Goal: Task Accomplishment & Management: Use online tool/utility

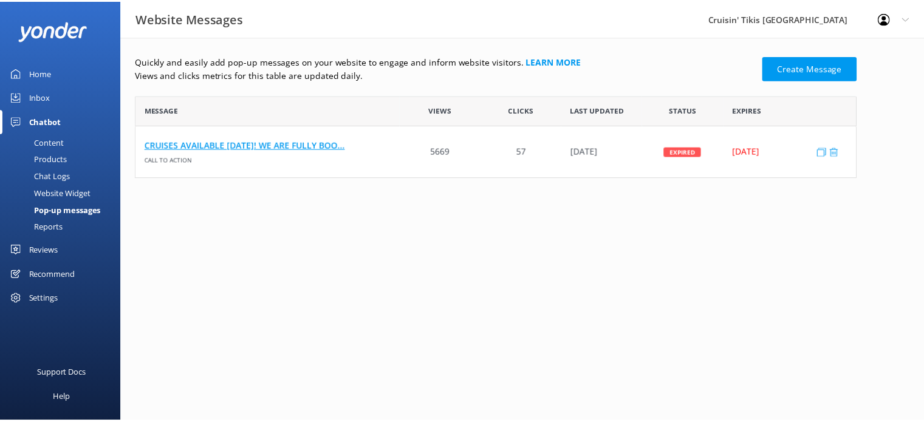
scroll to position [73, 720]
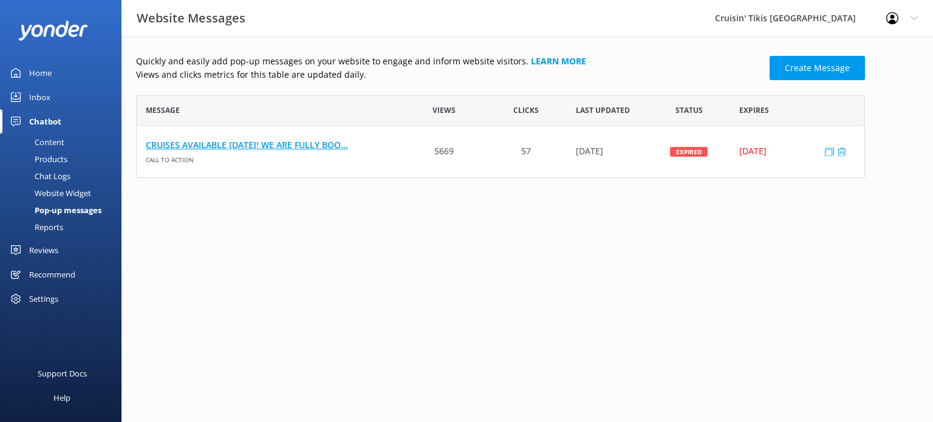
click at [298, 149] on link "CRUISES AVAILABLE [DATE]! WE ARE FULLY BOO..." at bounding box center [270, 145] width 249 height 13
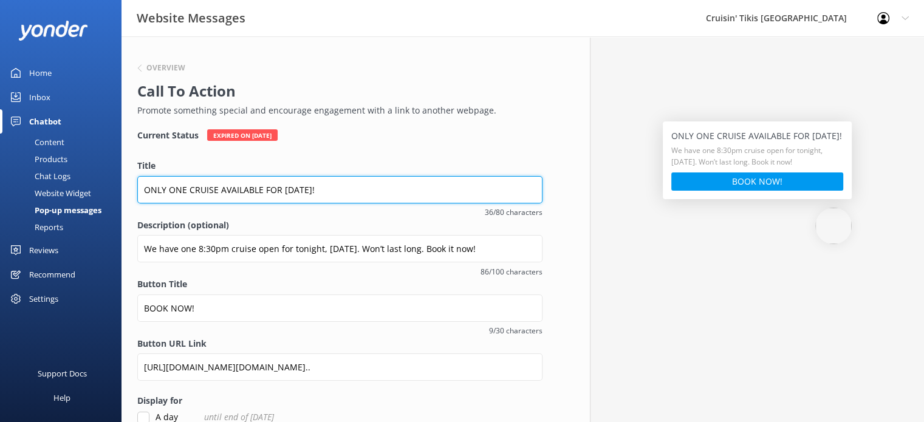
drag, startPoint x: 318, startPoint y: 192, endPoint x: 139, endPoint y: 205, distance: 180.4
click at [139, 205] on div "Title ONLY ONE CRUISE AVAILABLE FOR [DATE]! 36/80 characters" at bounding box center [339, 188] width 405 height 59
type input "6PM CRUISES AVAILABLE TONIGHT!"
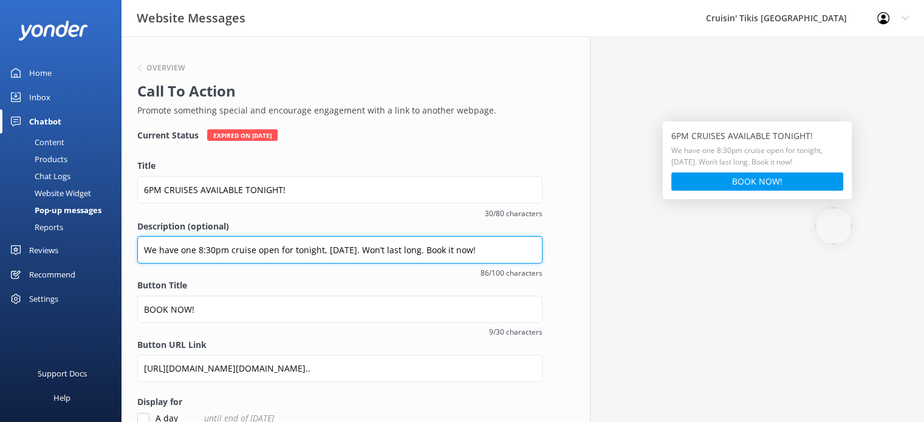
click at [438, 248] on input "We have one 8:30pm cruise open for tonight, [DATE]. Won’t last long. Book it no…" at bounding box center [339, 249] width 405 height 27
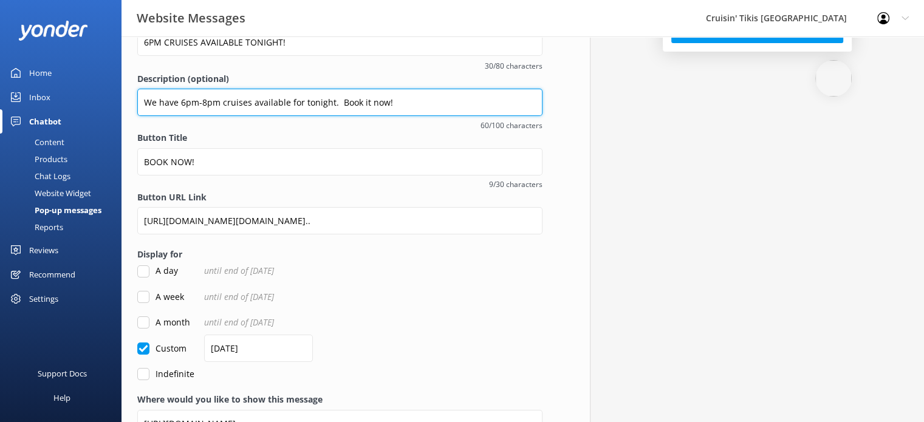
scroll to position [182, 0]
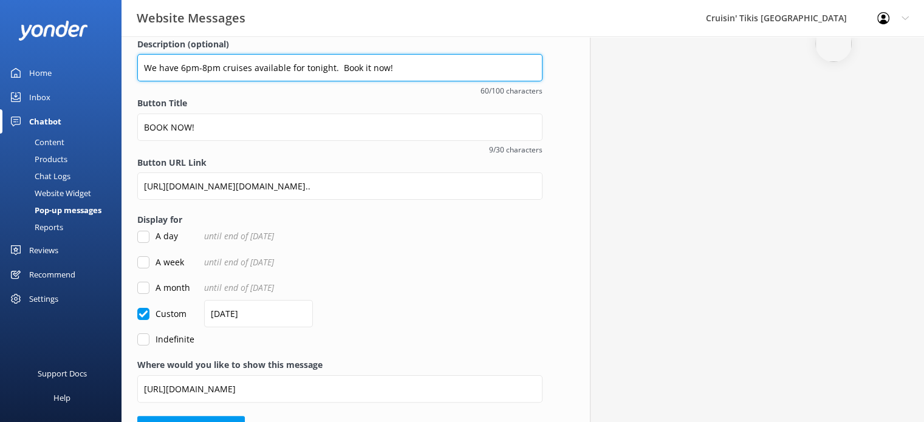
type input "We have 6pm-8pm cruises available for tonight. Book it now!"
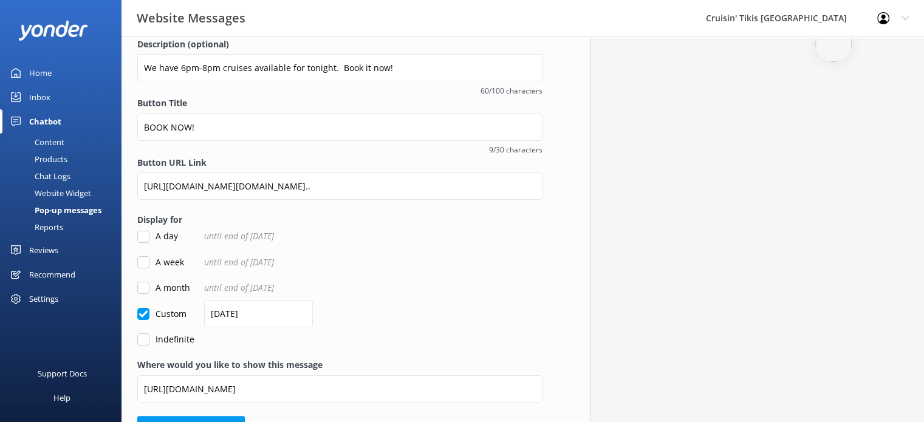
click at [147, 239] on input "A day" at bounding box center [143, 237] width 12 height 12
checkbox input "true"
checkbox input "false"
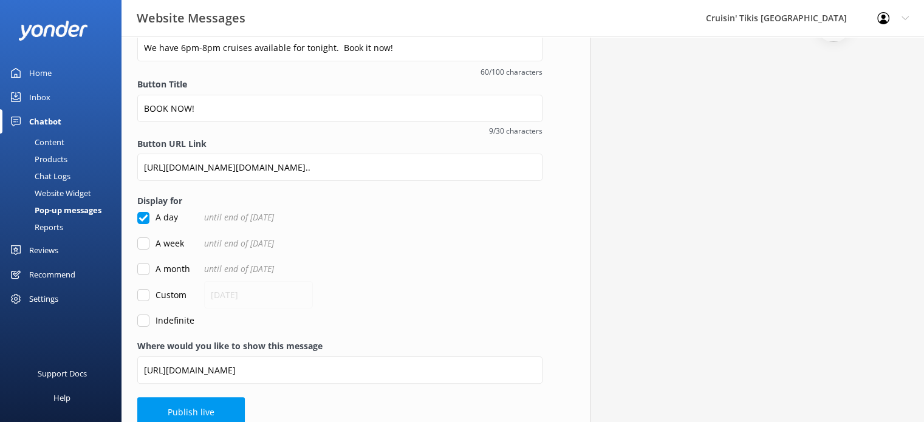
scroll to position [219, 0]
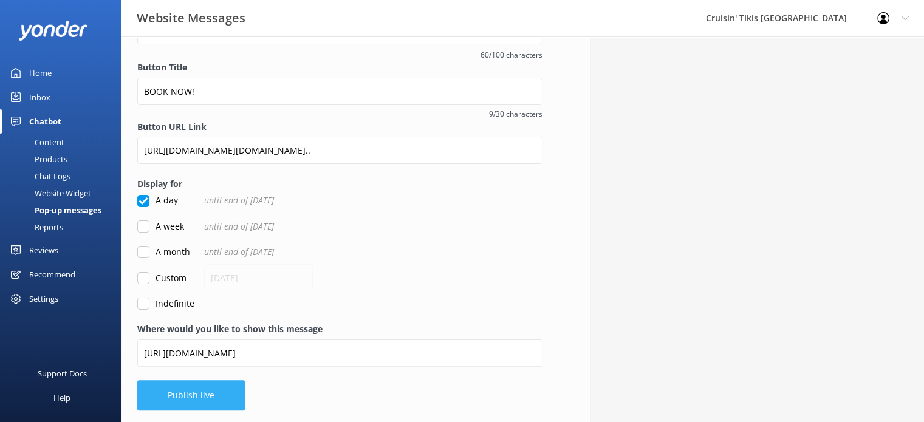
click at [200, 391] on button "Publish live" at bounding box center [191, 395] width 108 height 30
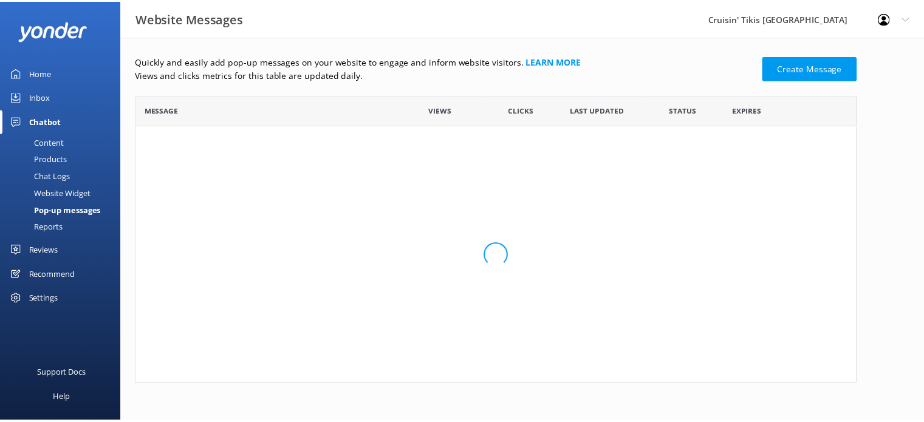
scroll to position [73, 720]
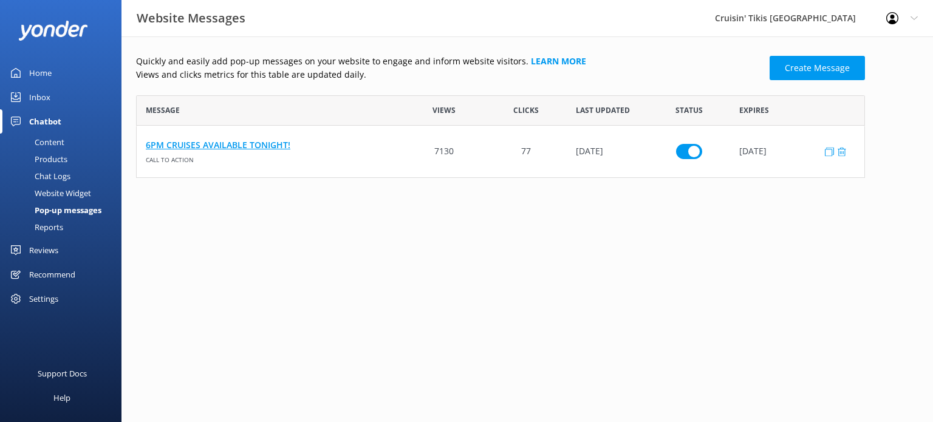
click at [229, 143] on link "6PM CRUISES AVAILABLE TONIGHT!" at bounding box center [270, 145] width 249 height 13
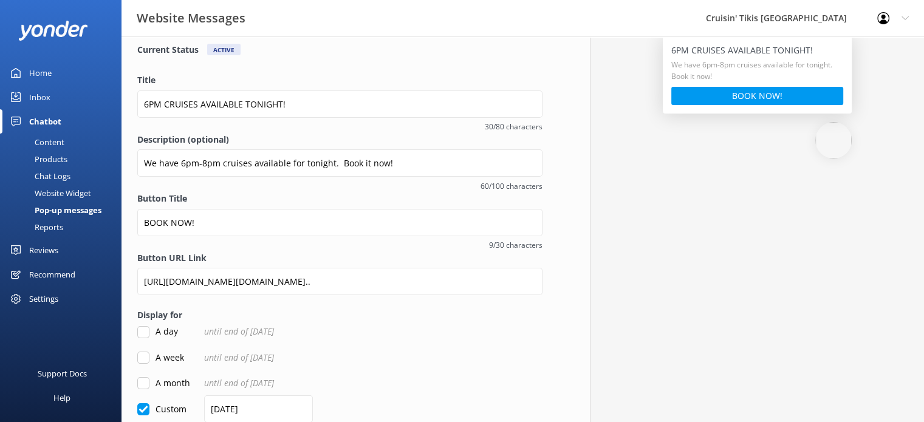
scroll to position [182, 0]
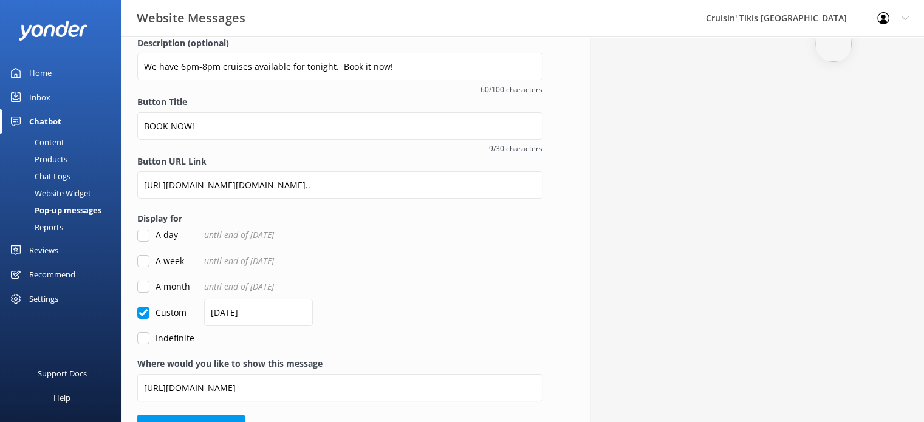
click at [146, 238] on input "A day" at bounding box center [143, 236] width 12 height 12
checkbox input "true"
checkbox input "false"
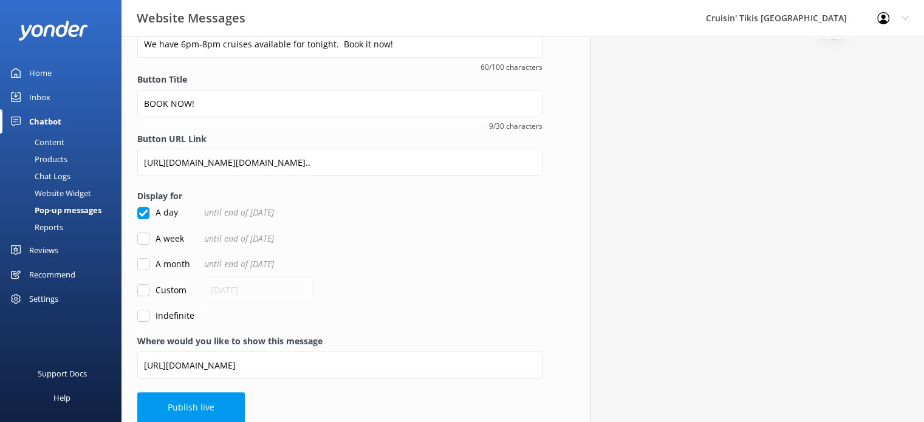
scroll to position [217, 0]
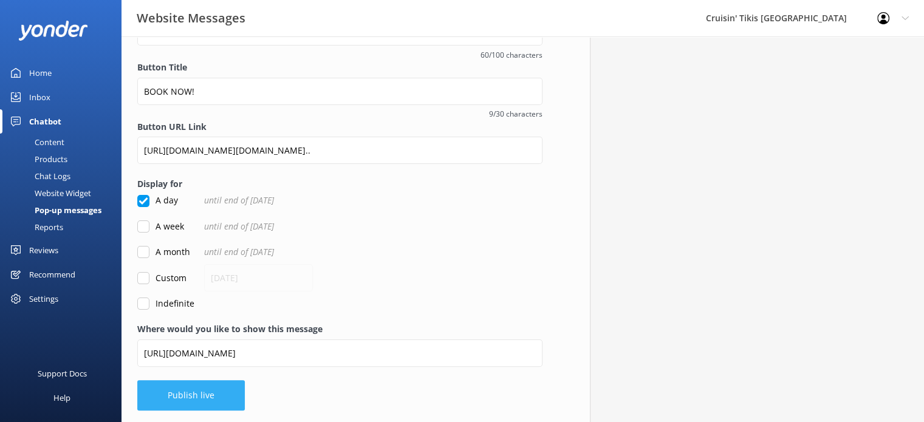
click at [207, 402] on button "Publish live" at bounding box center [191, 395] width 108 height 30
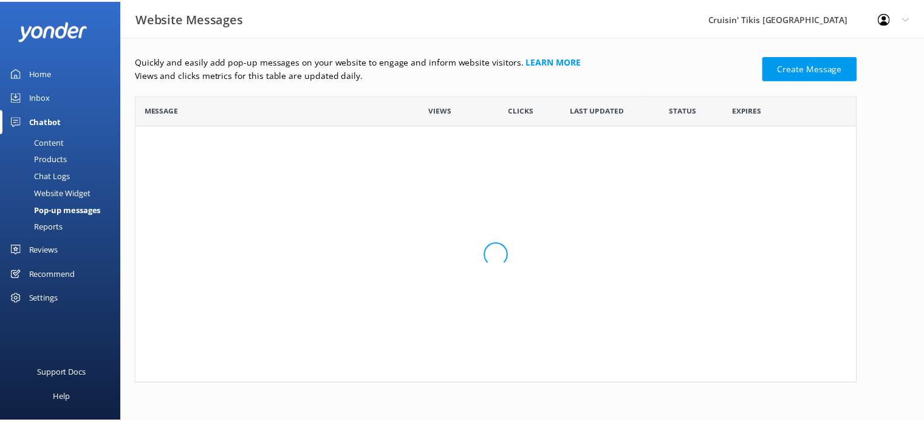
scroll to position [73, 720]
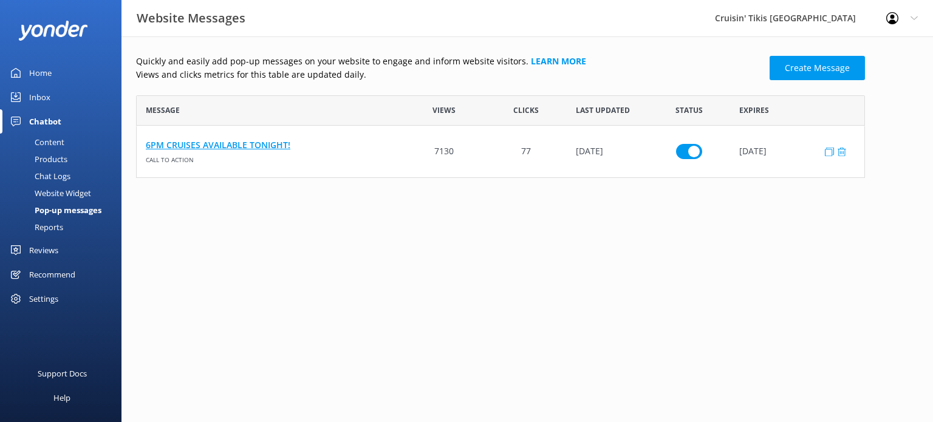
click at [242, 149] on link "6PM CRUISES AVAILABLE TONIGHT!" at bounding box center [270, 145] width 249 height 13
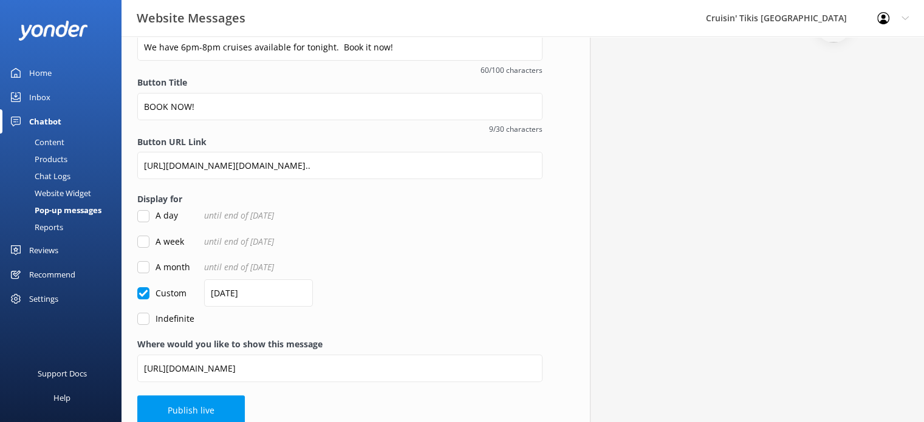
scroll to position [217, 0]
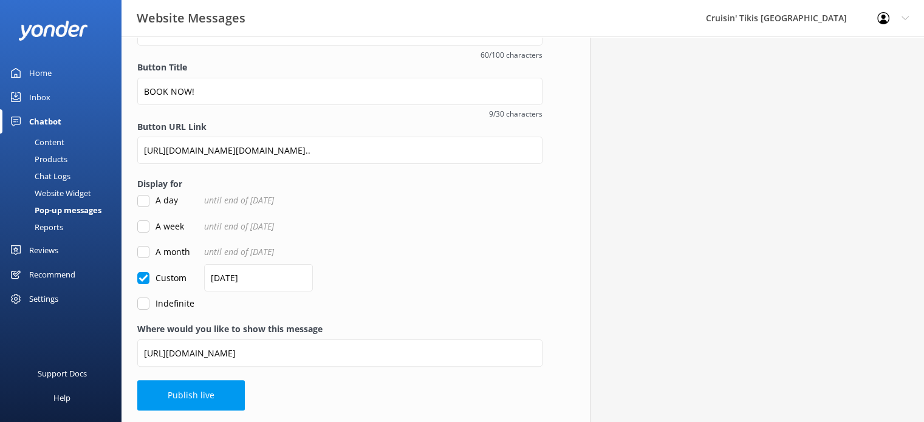
click at [146, 201] on input "A day" at bounding box center [143, 201] width 12 height 12
checkbox input "true"
checkbox input "false"
click at [190, 397] on button "Publish live" at bounding box center [191, 395] width 108 height 30
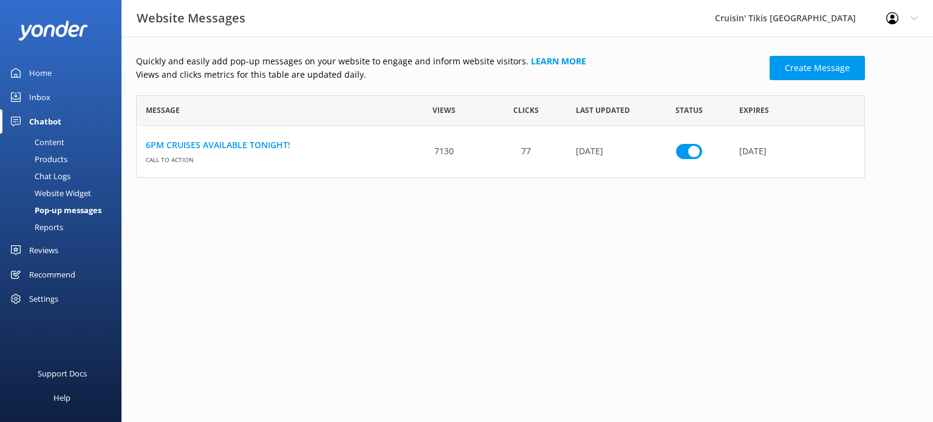
scroll to position [73, 720]
